Goal: Information Seeking & Learning: Learn about a topic

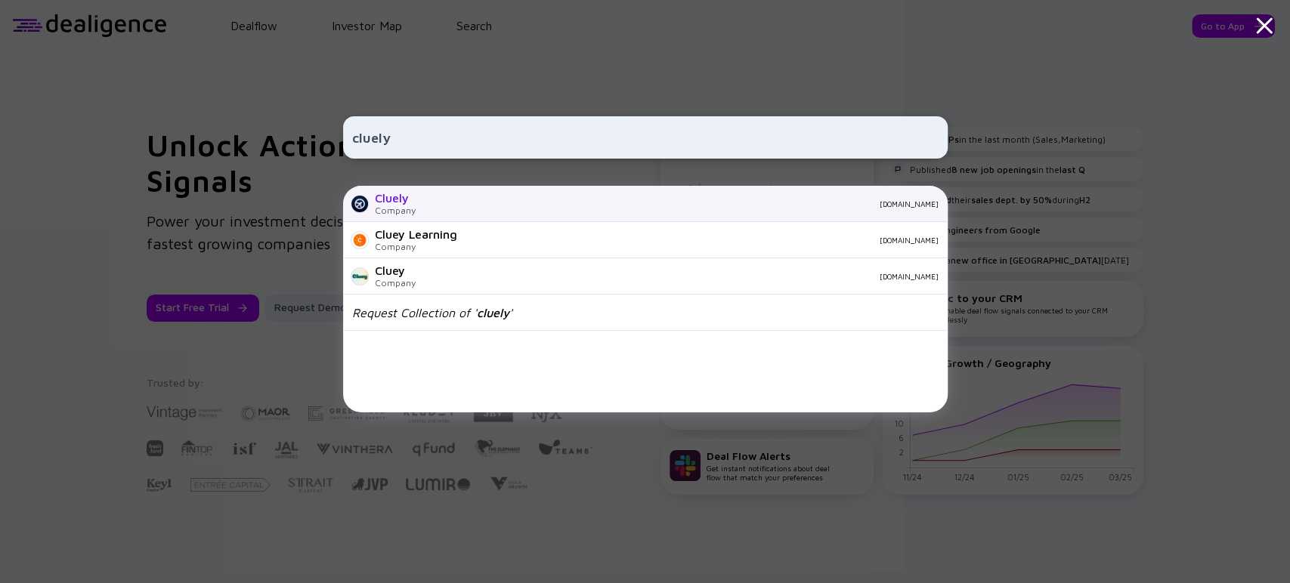
type input "cluely"
click at [408, 195] on div "Cluely" at bounding box center [395, 198] width 41 height 14
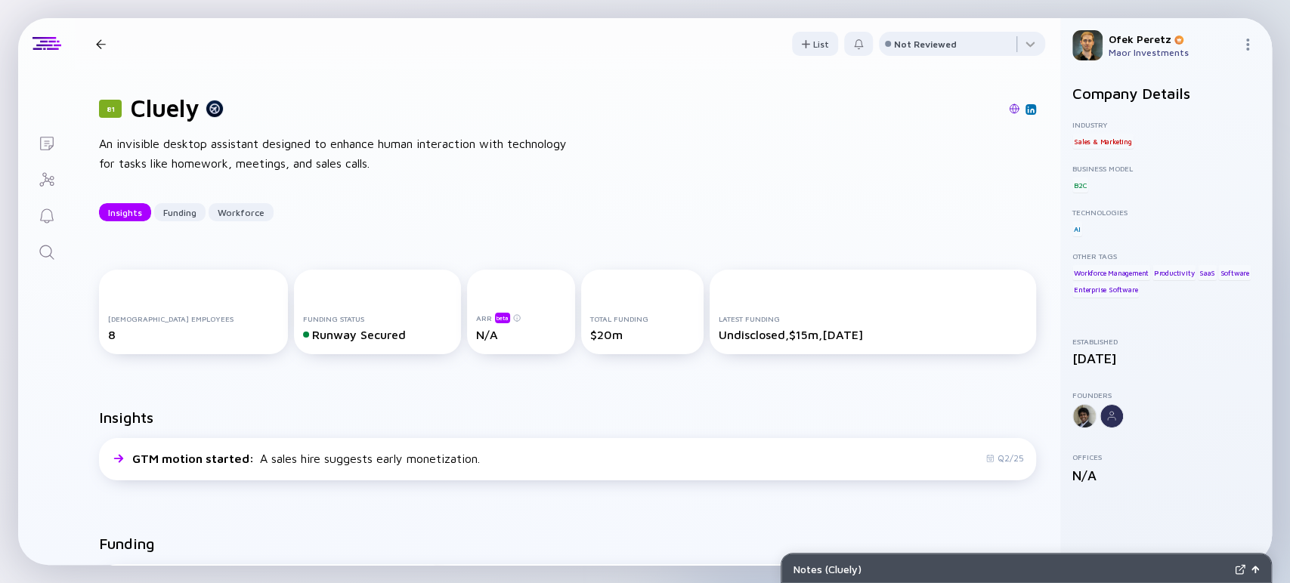
click at [1009, 111] on img at bounding box center [1014, 109] width 11 height 11
click at [50, 245] on icon "Search" at bounding box center [47, 252] width 18 height 18
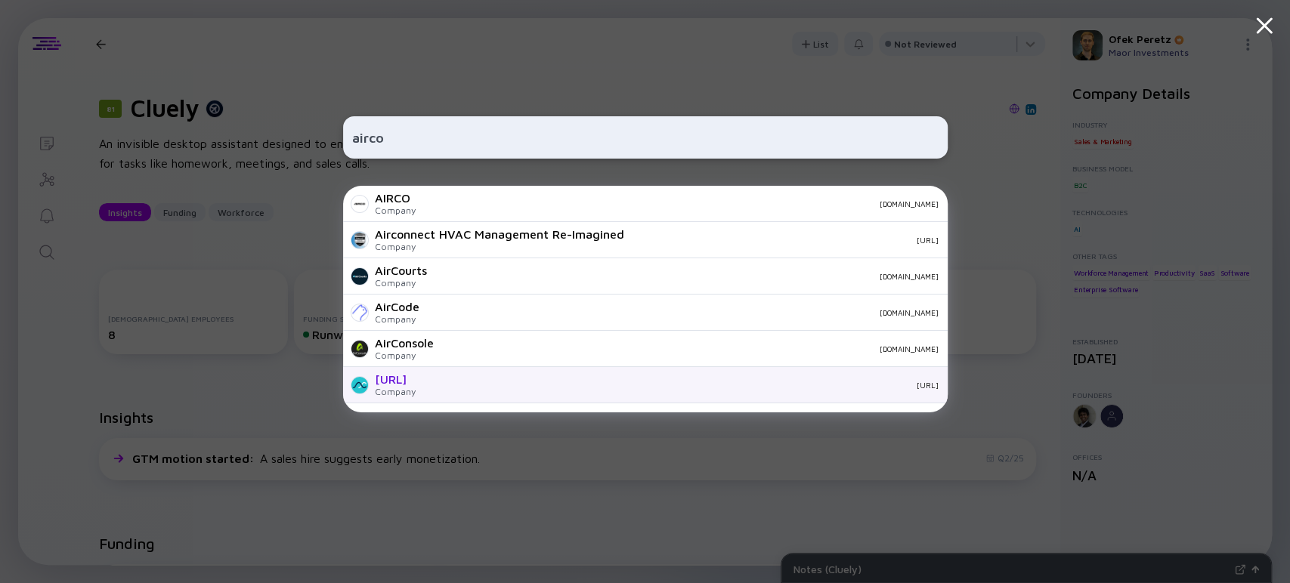
type input "airco"
click at [433, 378] on div "[URL] Company [URL]" at bounding box center [645, 385] width 605 height 36
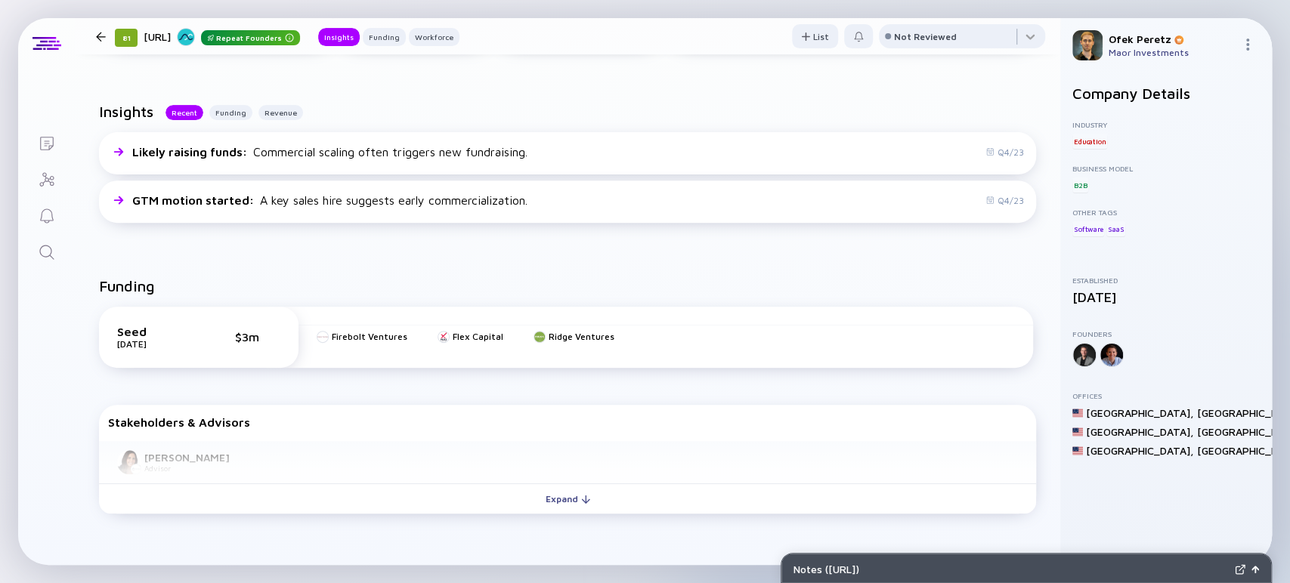
scroll to position [84, 0]
